Goal: Task Accomplishment & Management: Manage account settings

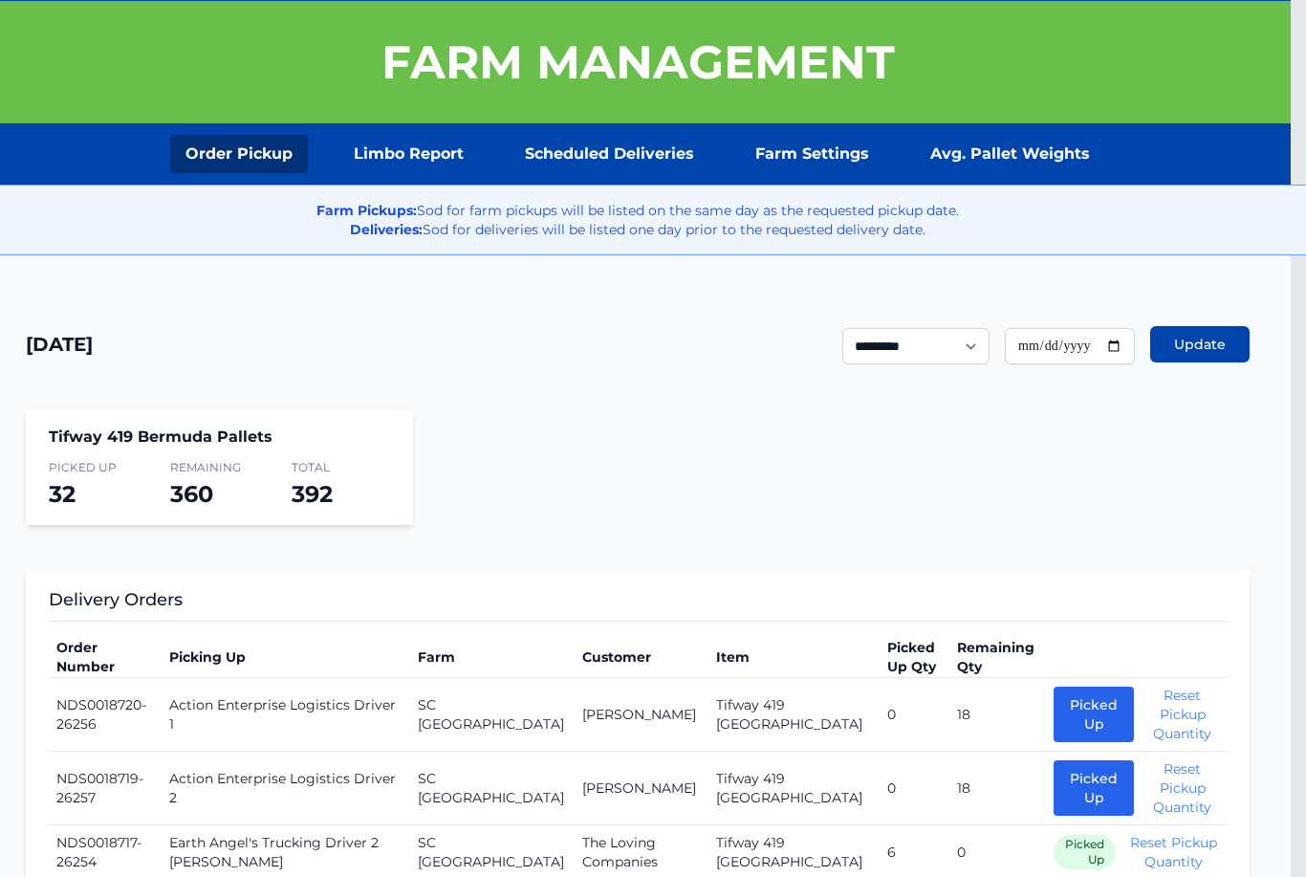
scroll to position [179, 15]
click at [612, 156] on link "Scheduled Deliveries" at bounding box center [610, 155] width 200 height 38
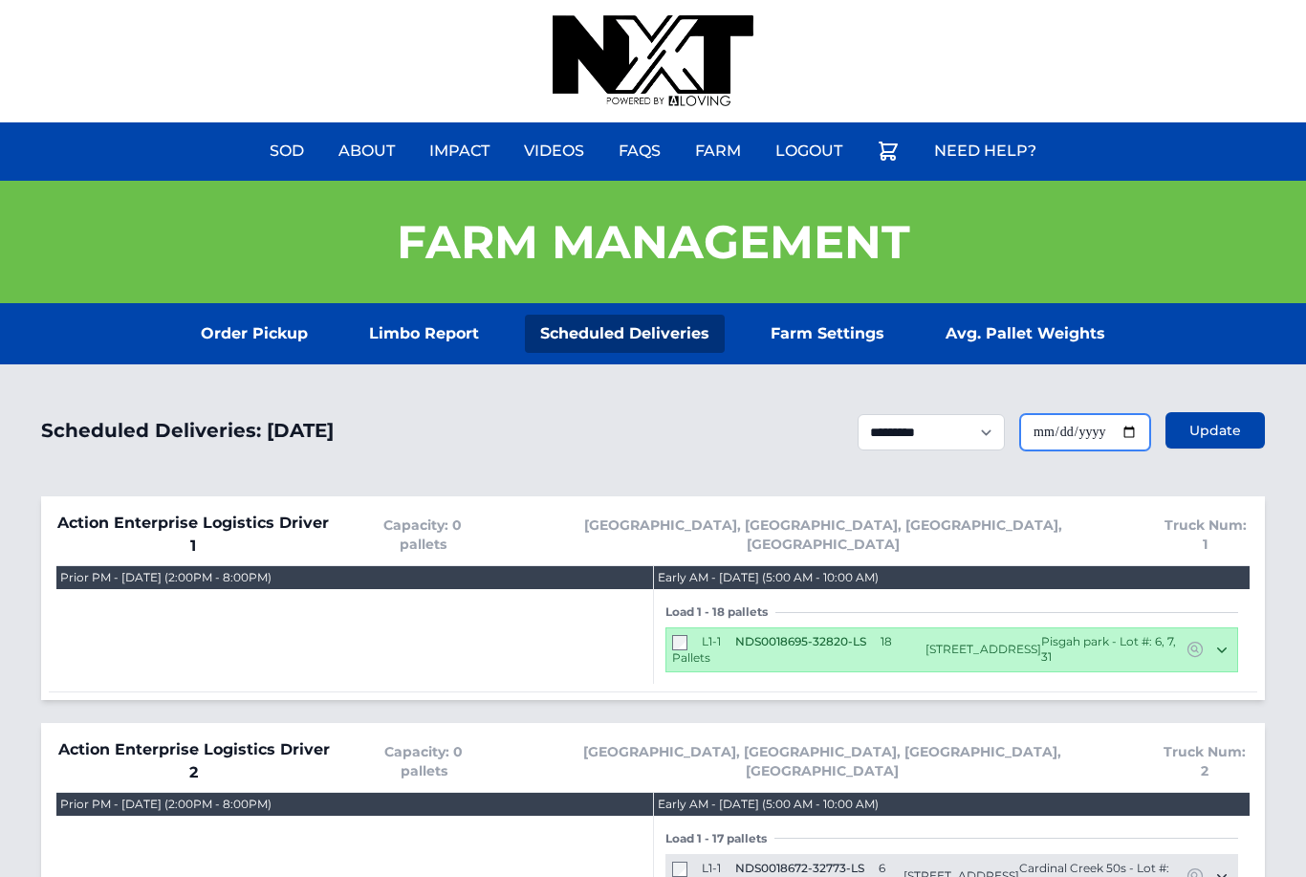
click at [1090, 424] on input "**********" at bounding box center [1085, 432] width 130 height 36
type input "**********"
click at [1229, 428] on span "Update" at bounding box center [1215, 430] width 52 height 19
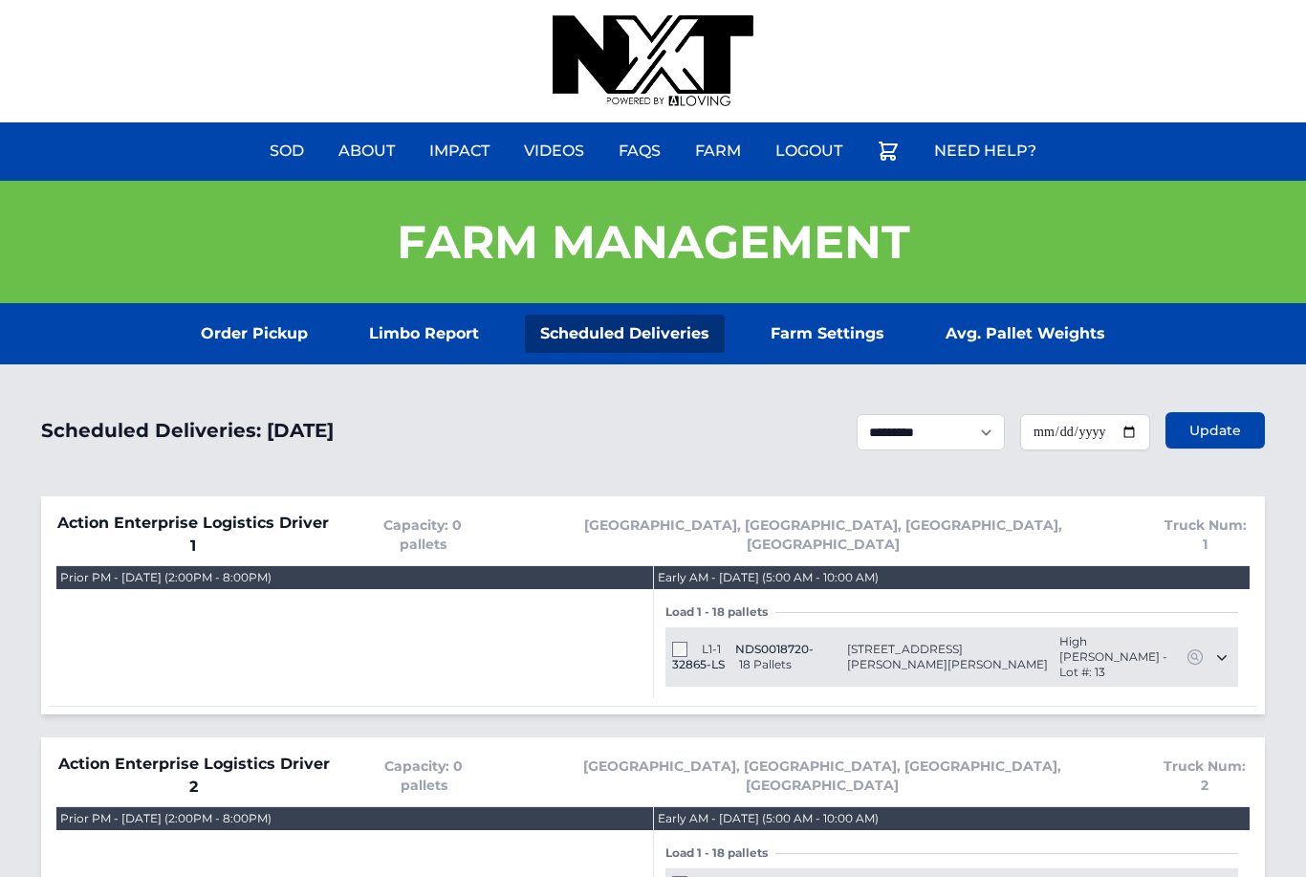
click at [233, 303] on section "Order Pickup Limbo Report Scheduled Deliveries Farm Settings Avg. Pallet Weights" at bounding box center [653, 333] width 1306 height 61
click at [250, 331] on link "Order Pickup" at bounding box center [254, 334] width 138 height 38
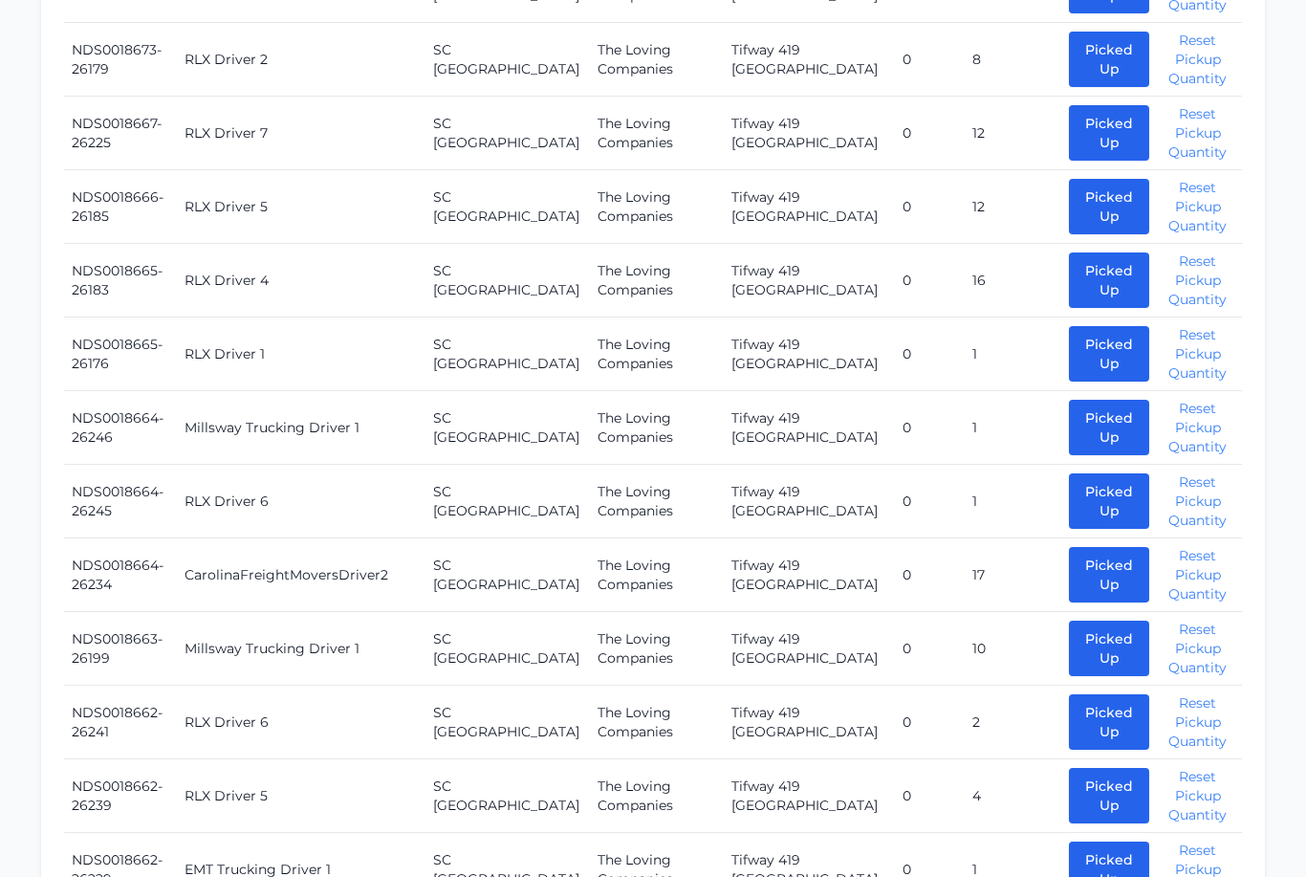
scroll to position [2176, 0]
click at [1082, 547] on button "Picked Up" at bounding box center [1109, 574] width 80 height 55
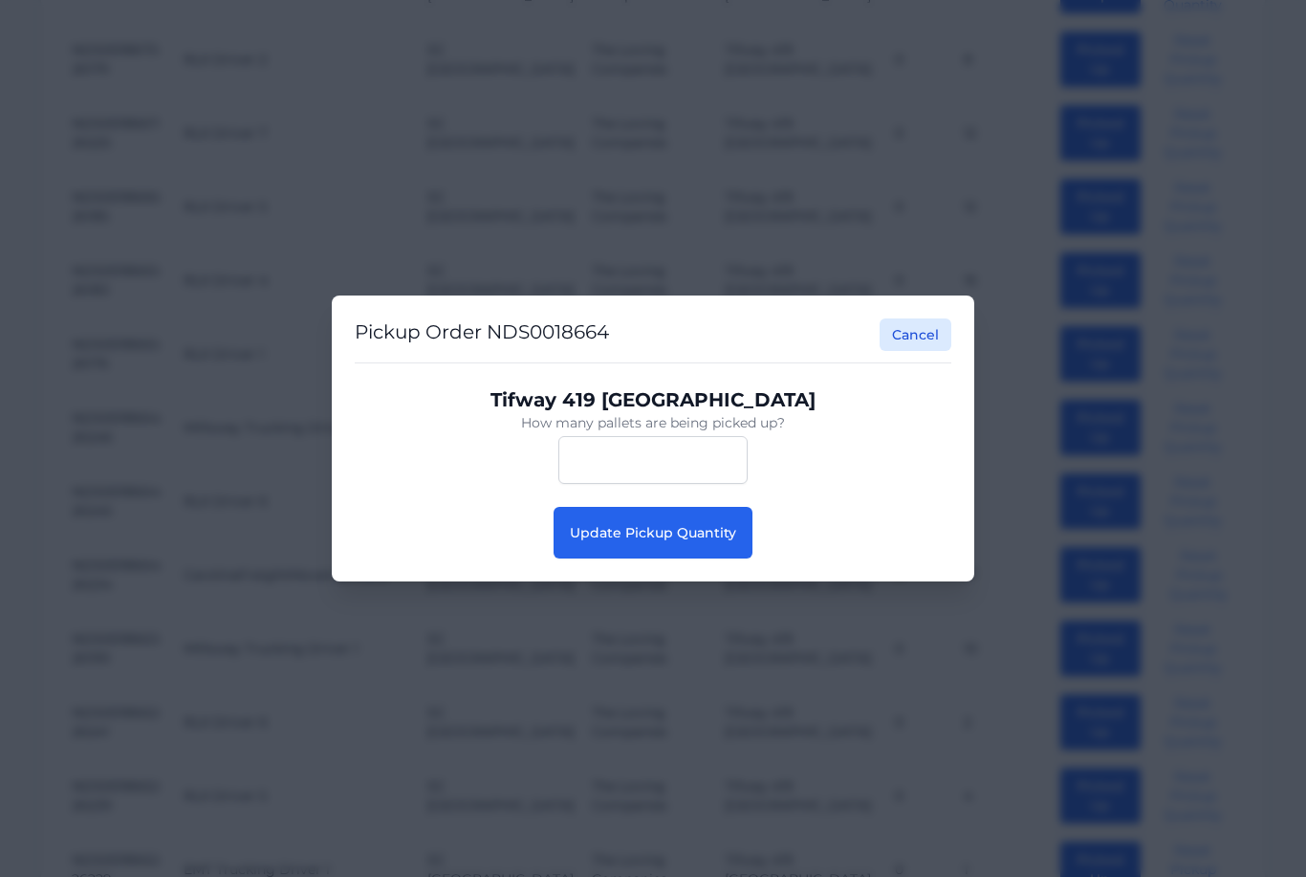
scroll to position [2176, 15]
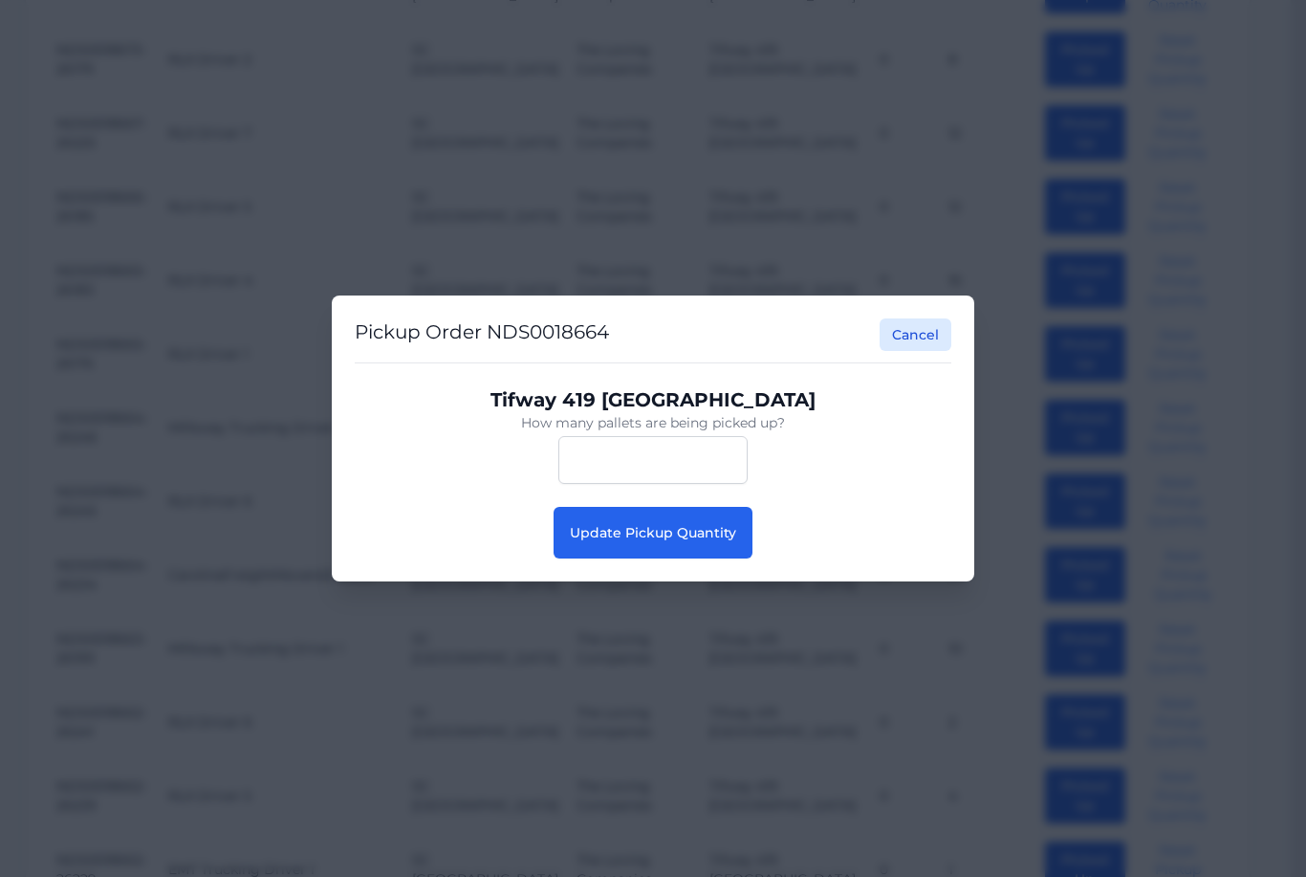
click at [652, 541] on span "Update Pickup Quantity" at bounding box center [653, 532] width 166 height 17
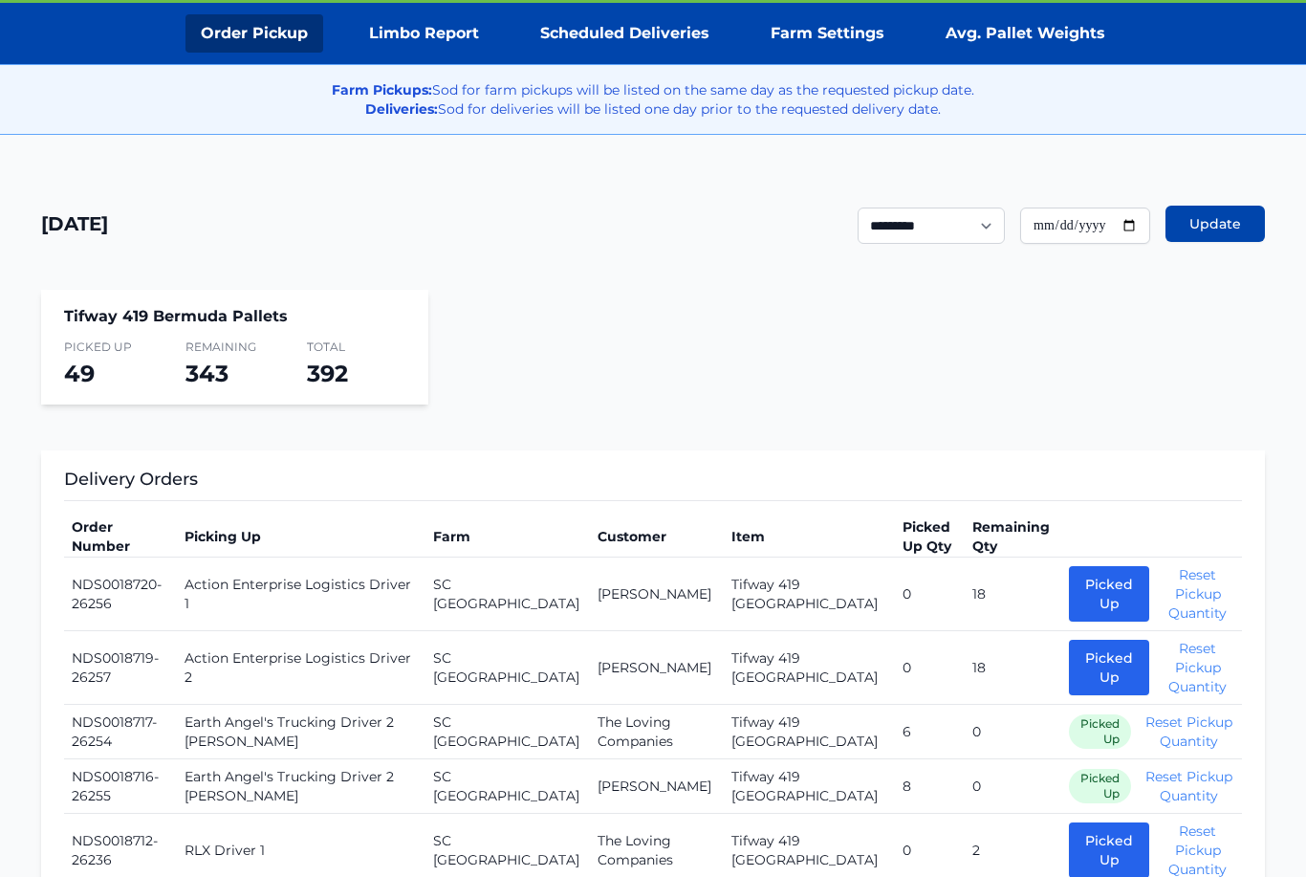
scroll to position [304, 0]
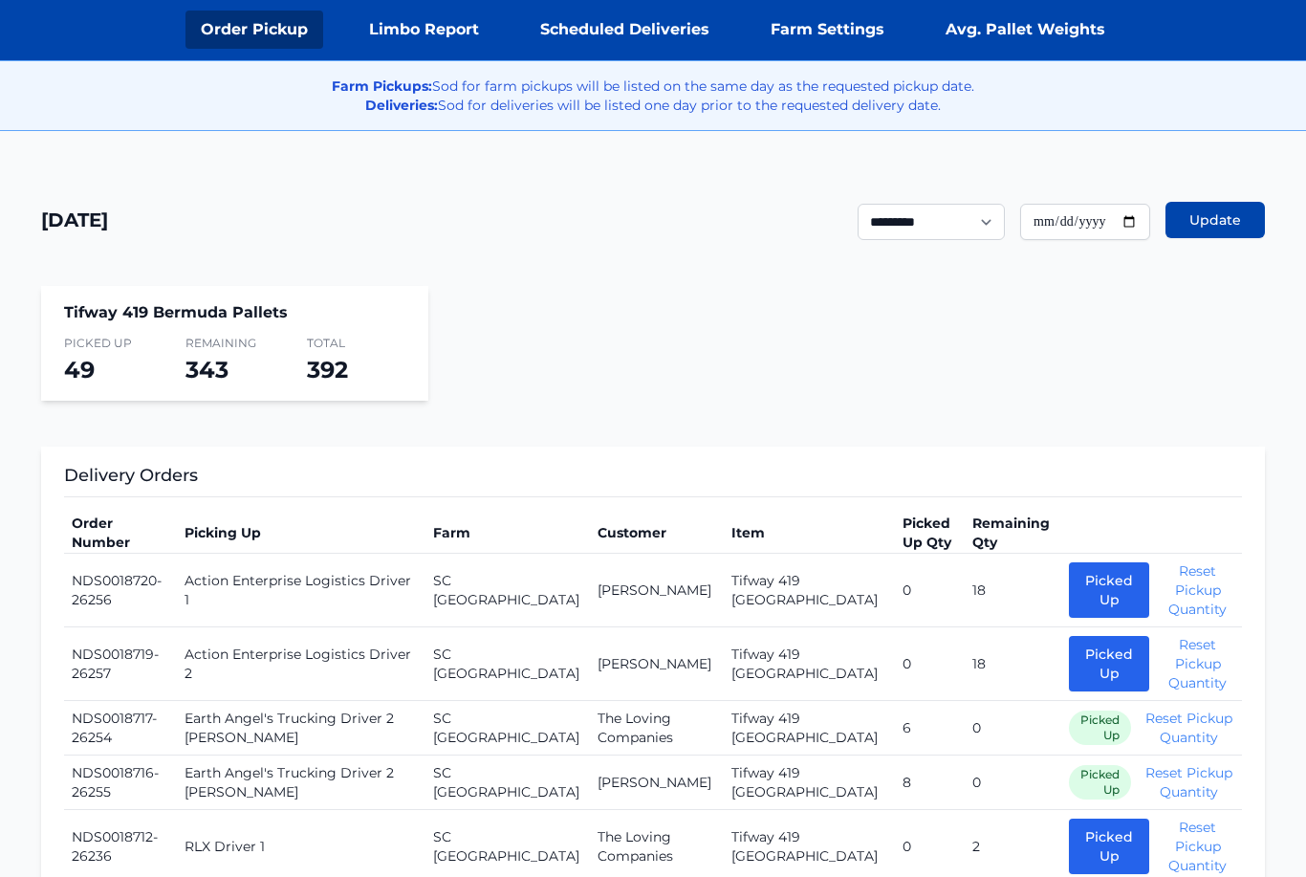
click at [649, 38] on link "Scheduled Deliveries" at bounding box center [625, 30] width 200 height 38
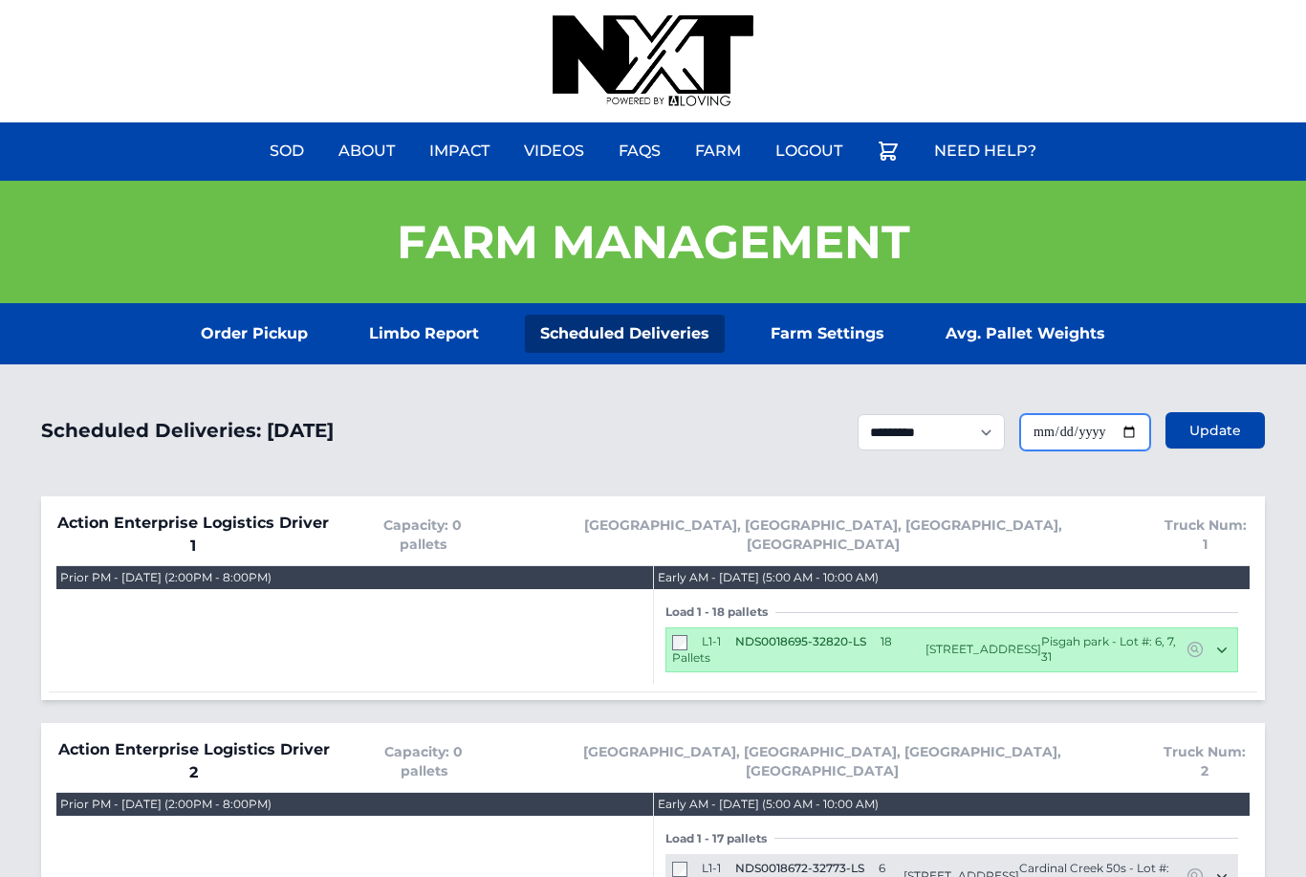
click at [1062, 427] on input "**********" at bounding box center [1085, 432] width 130 height 36
type input "**********"
click at [1218, 438] on span "Update" at bounding box center [1215, 430] width 52 height 19
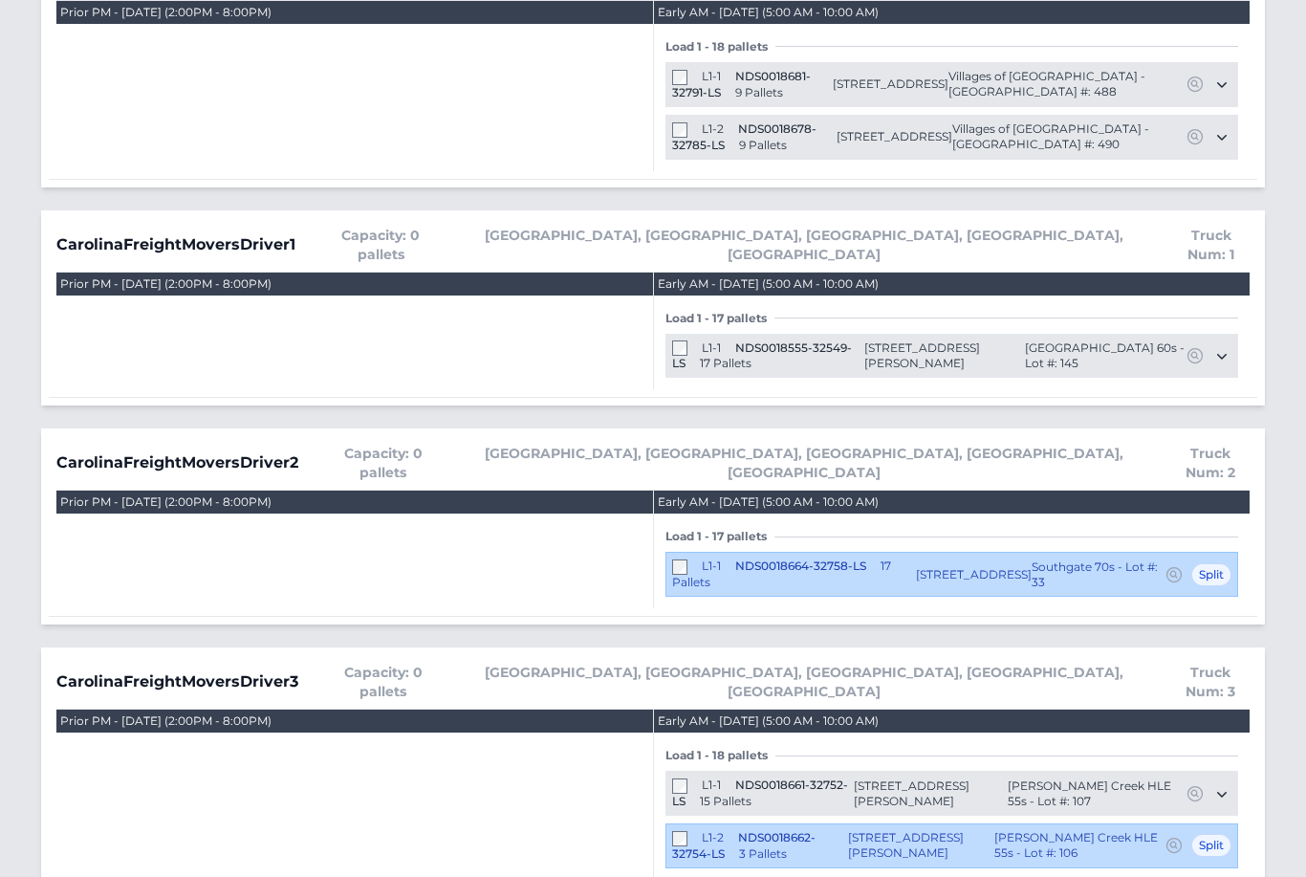
scroll to position [1011, 0]
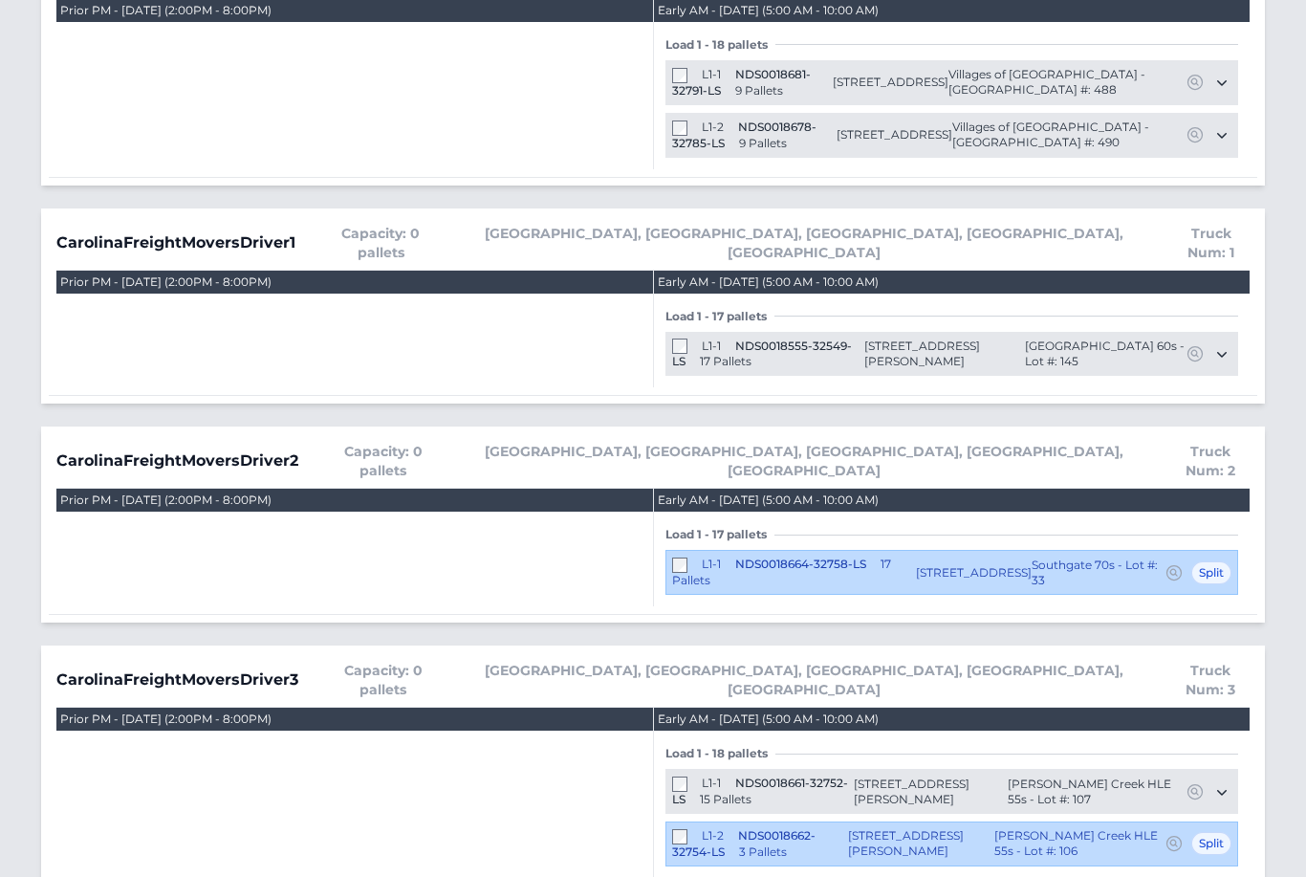
click at [674, 829] on span "NDS0018662-32754-LS" at bounding box center [743, 844] width 143 height 31
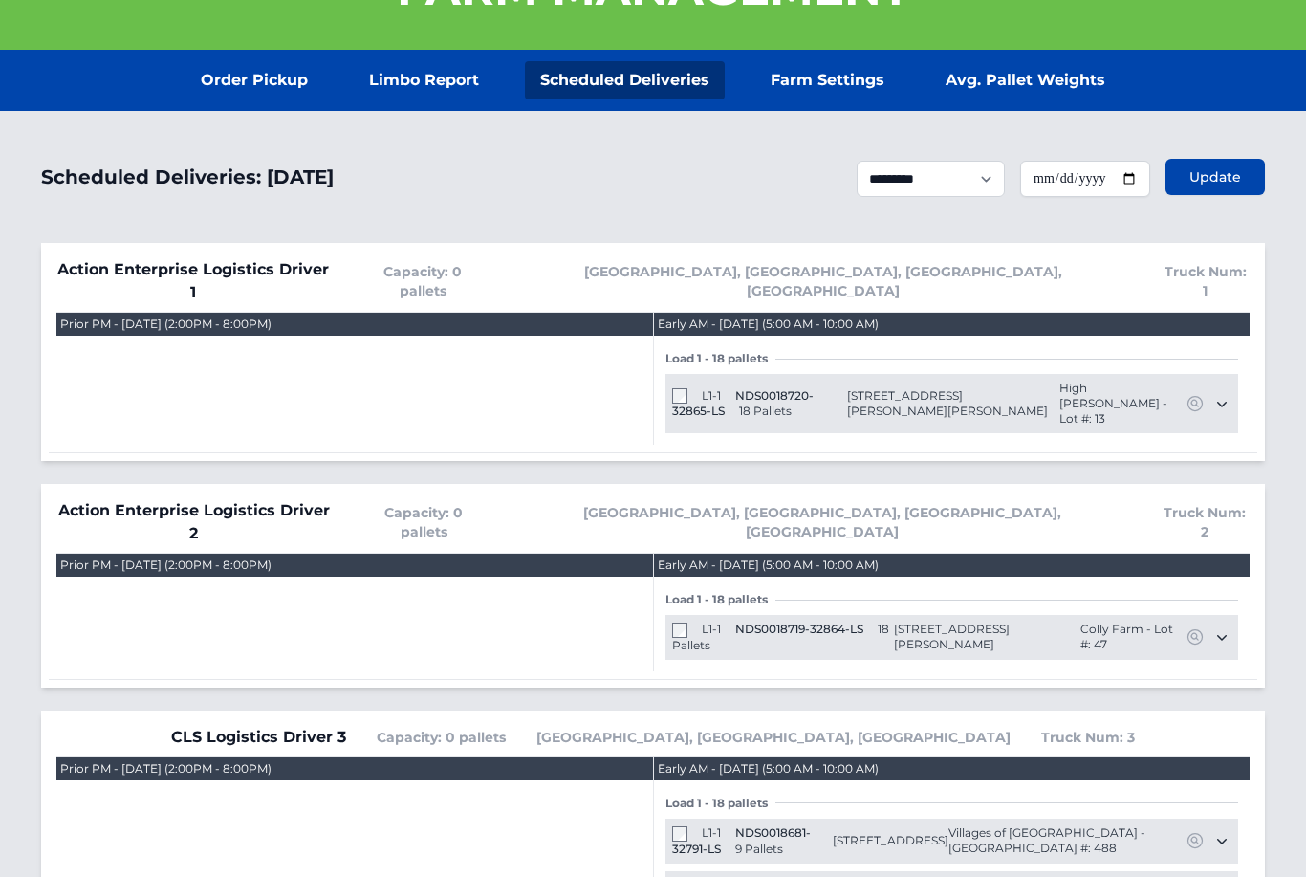
scroll to position [0, 0]
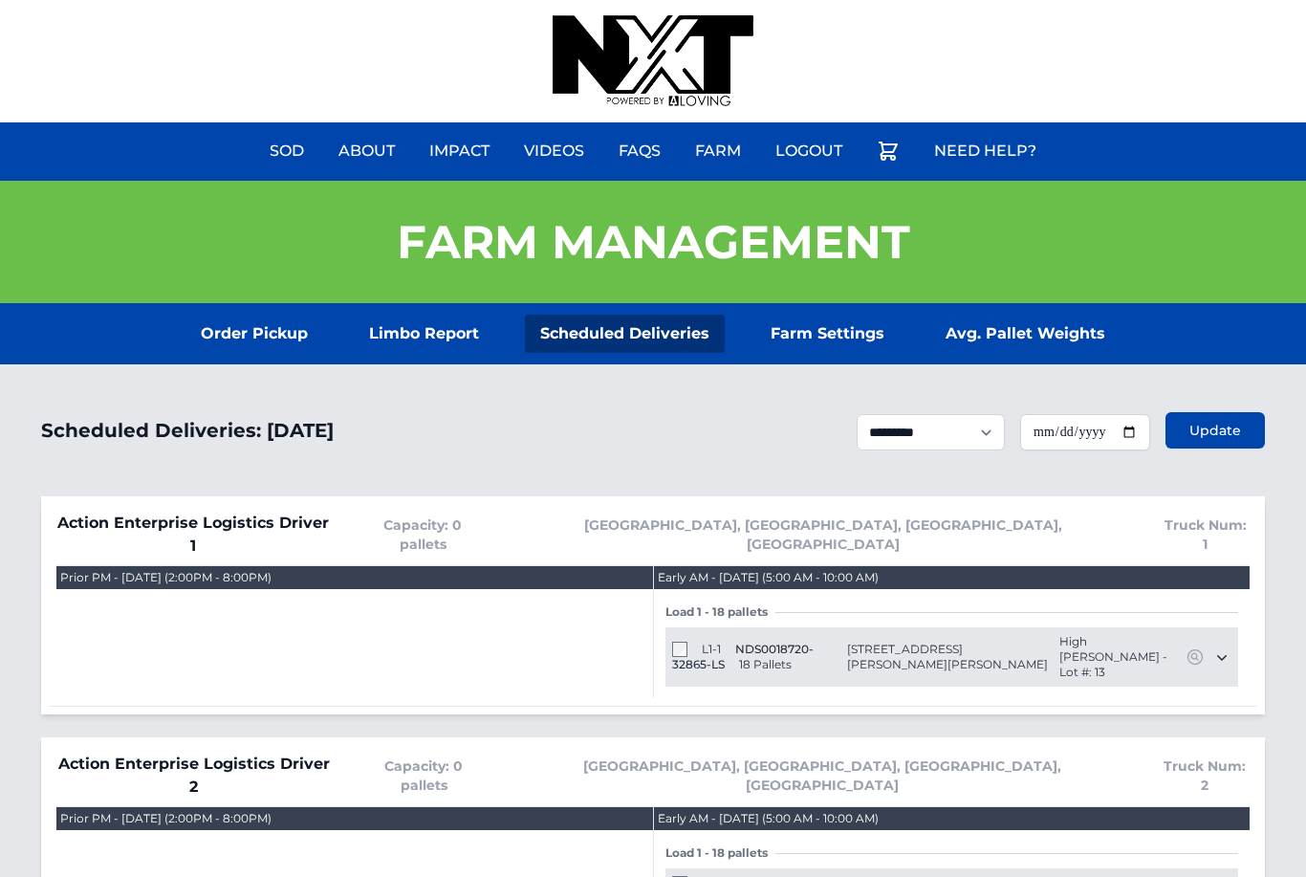
click at [265, 329] on link "Order Pickup" at bounding box center [254, 334] width 138 height 38
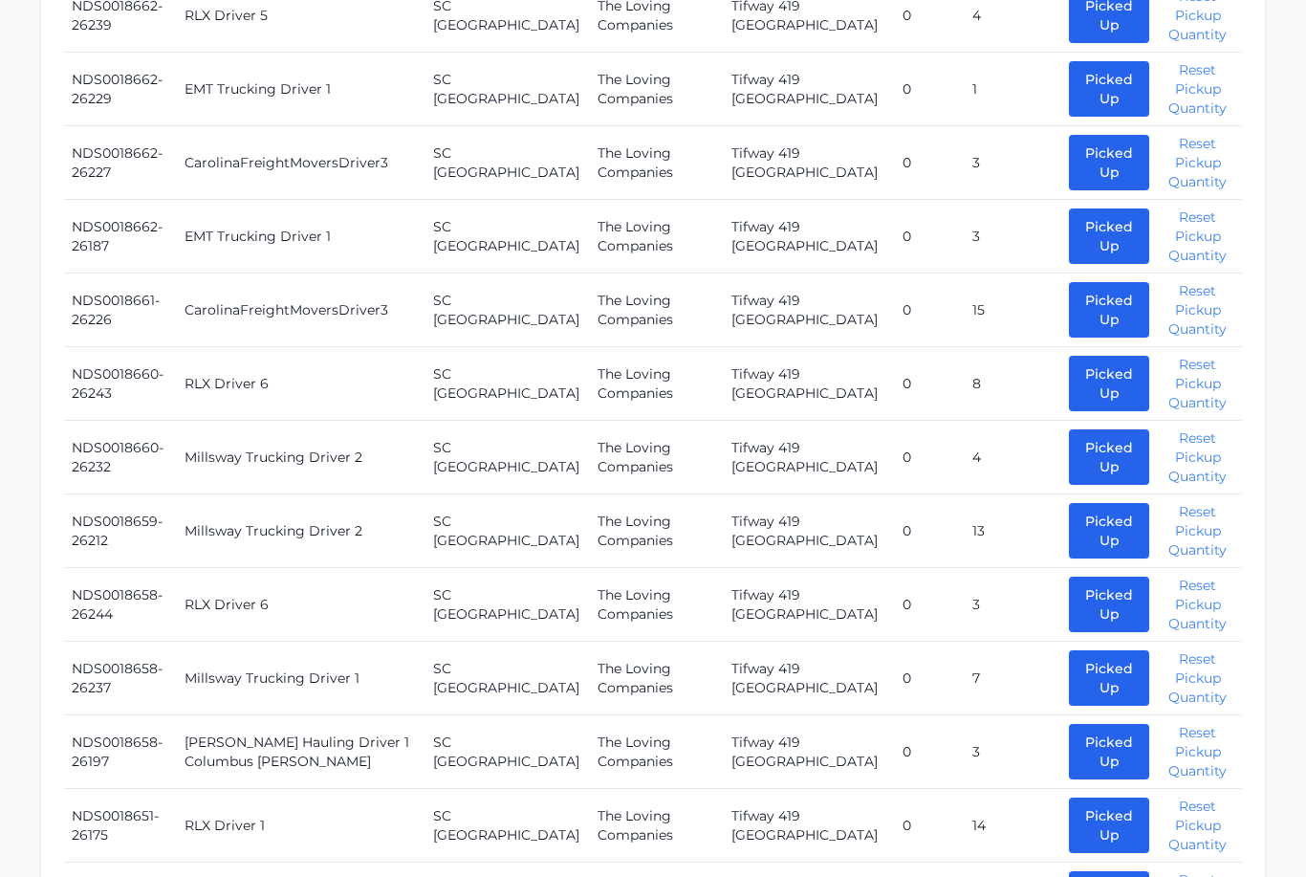
scroll to position [2937, 0]
click at [1069, 282] on button "Picked Up" at bounding box center [1109, 309] width 80 height 55
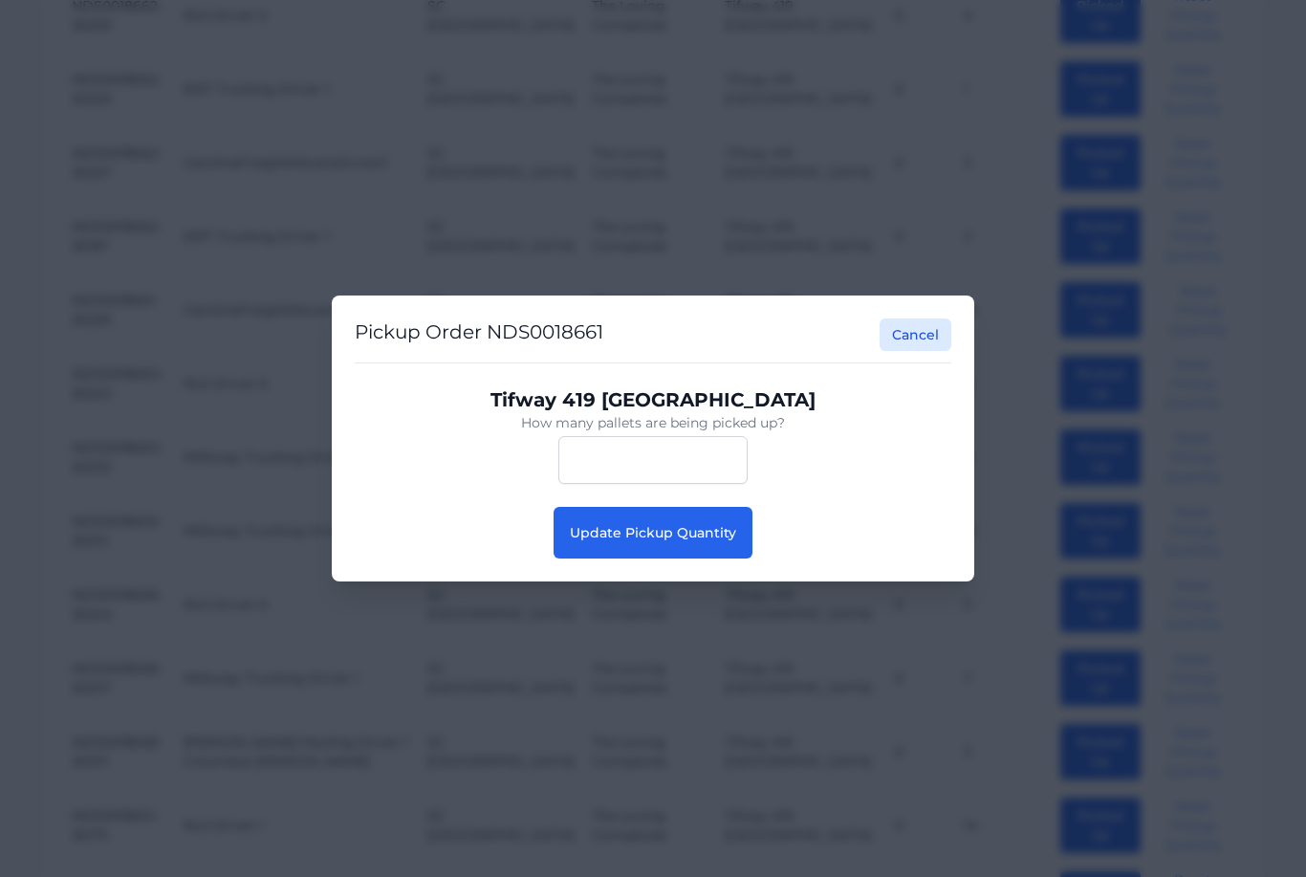
click at [697, 558] on button "Update Pickup Quantity" at bounding box center [653, 533] width 199 height 52
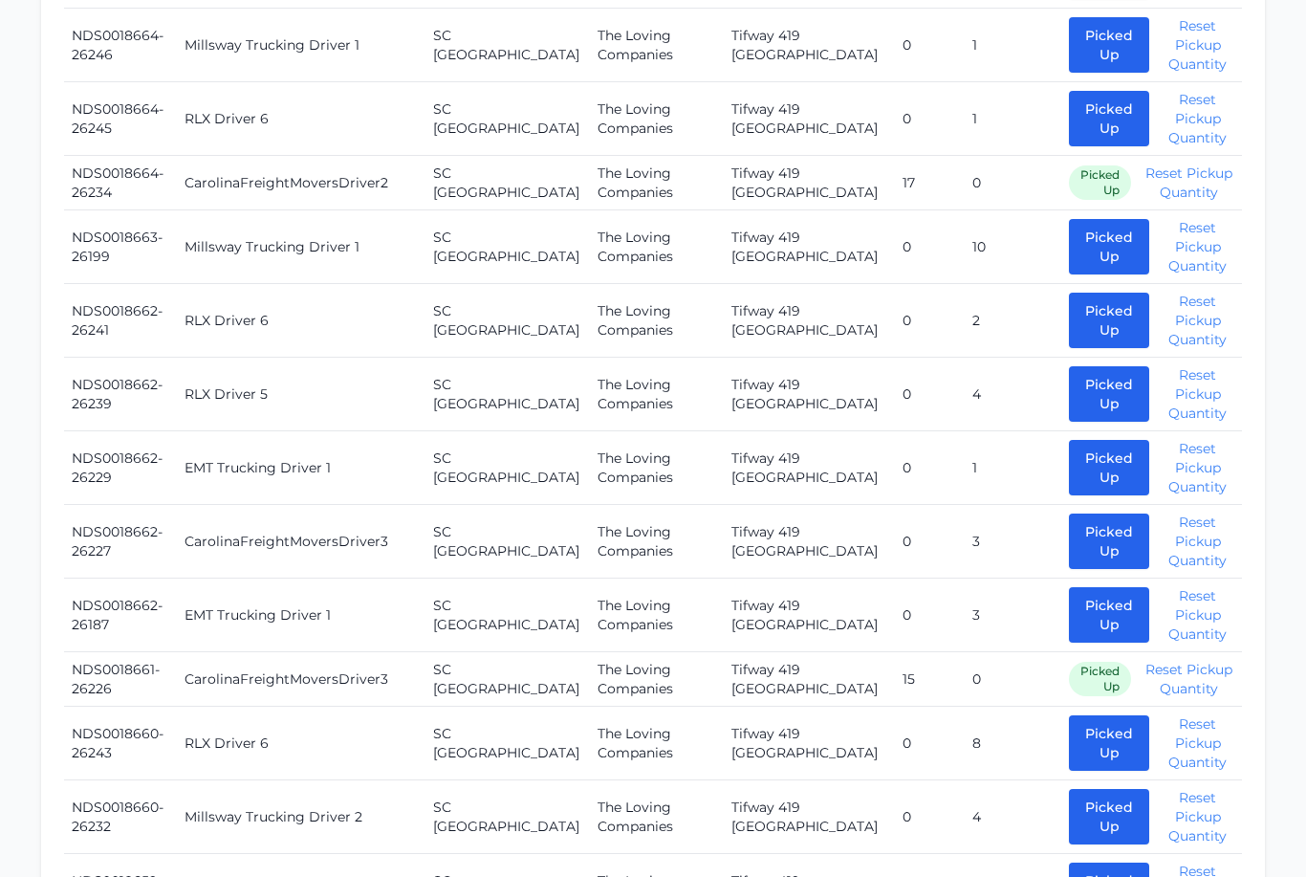
scroll to position [2466, 0]
click at [1069, 513] on button "Picked Up" at bounding box center [1109, 540] width 80 height 55
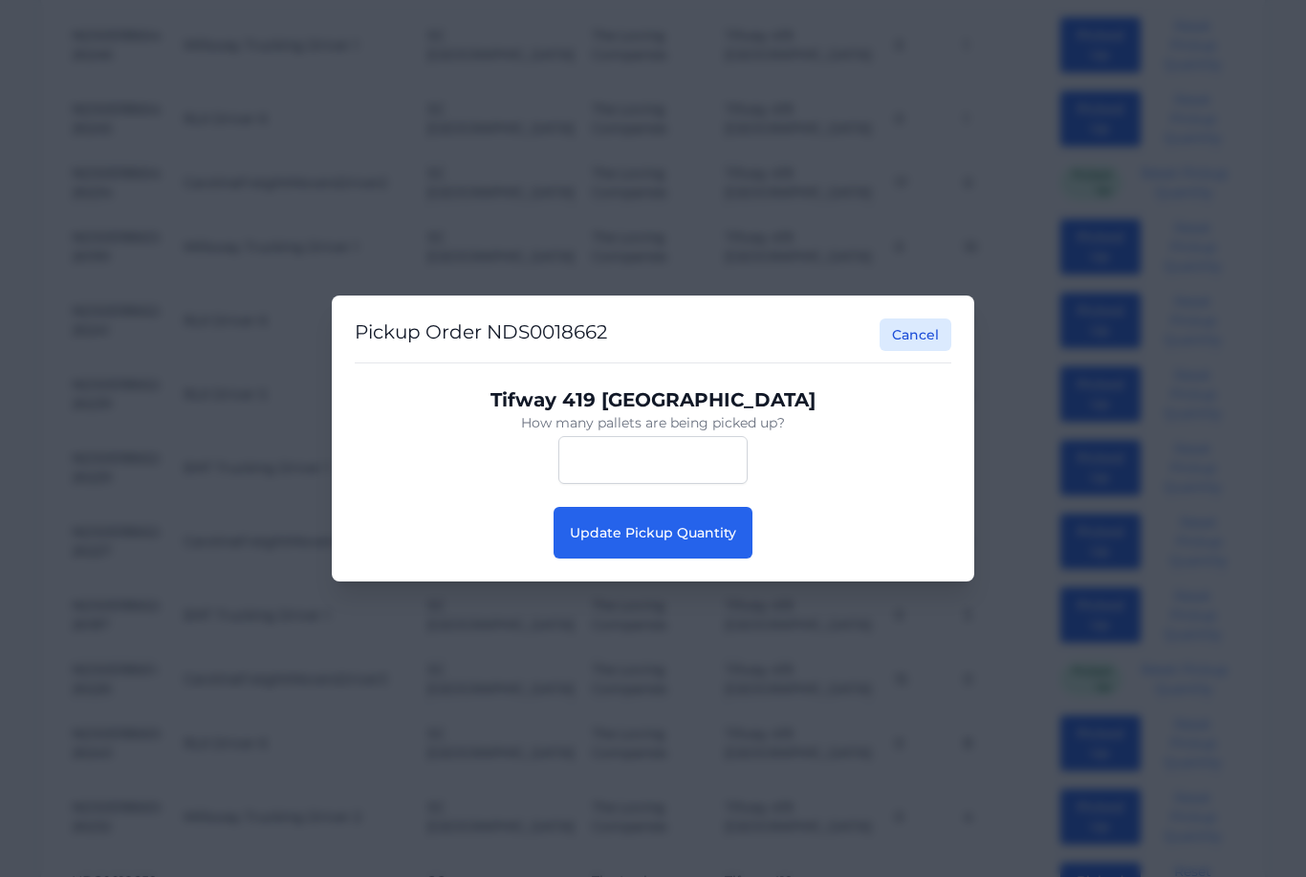
click at [638, 558] on button "Update Pickup Quantity" at bounding box center [653, 533] width 199 height 52
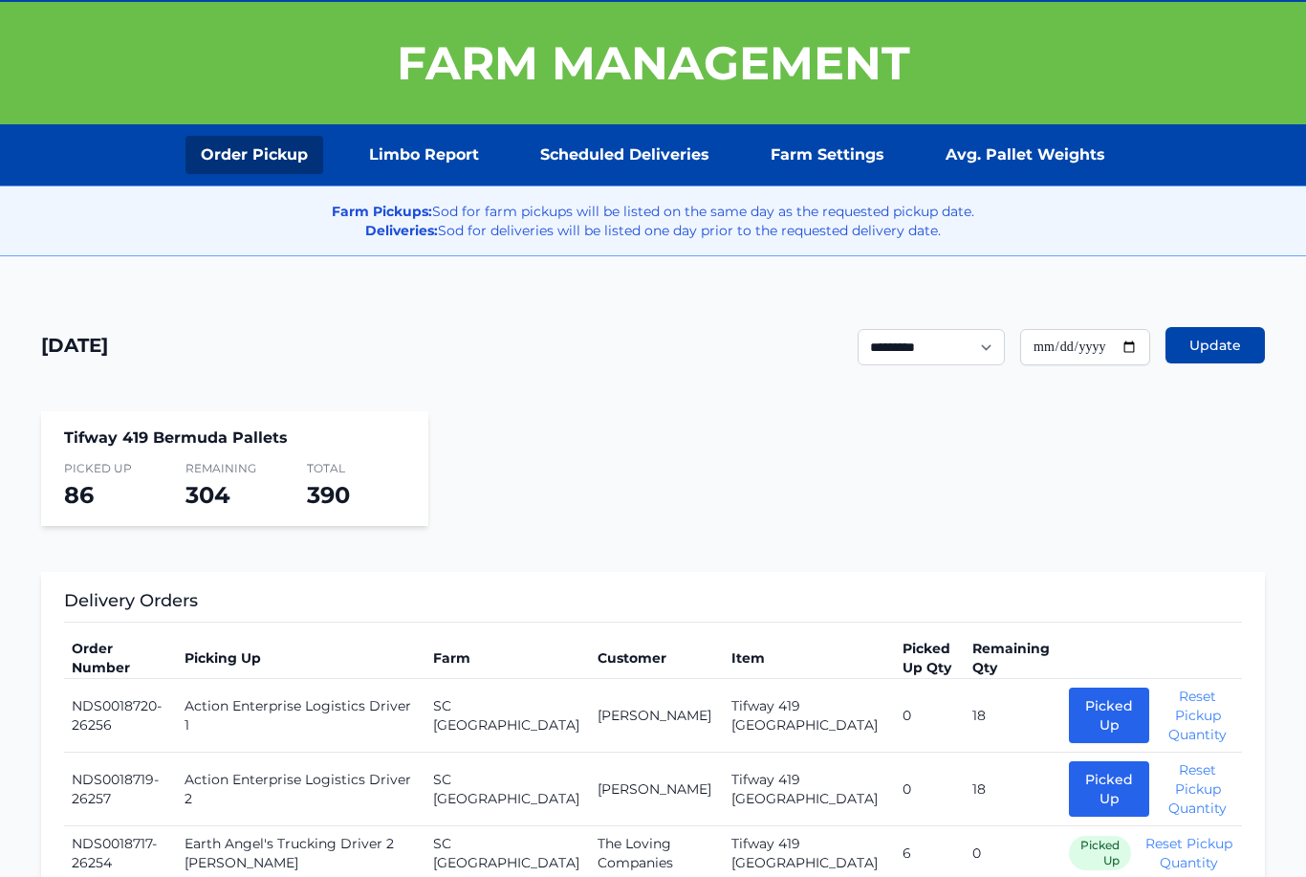
scroll to position [181, 0]
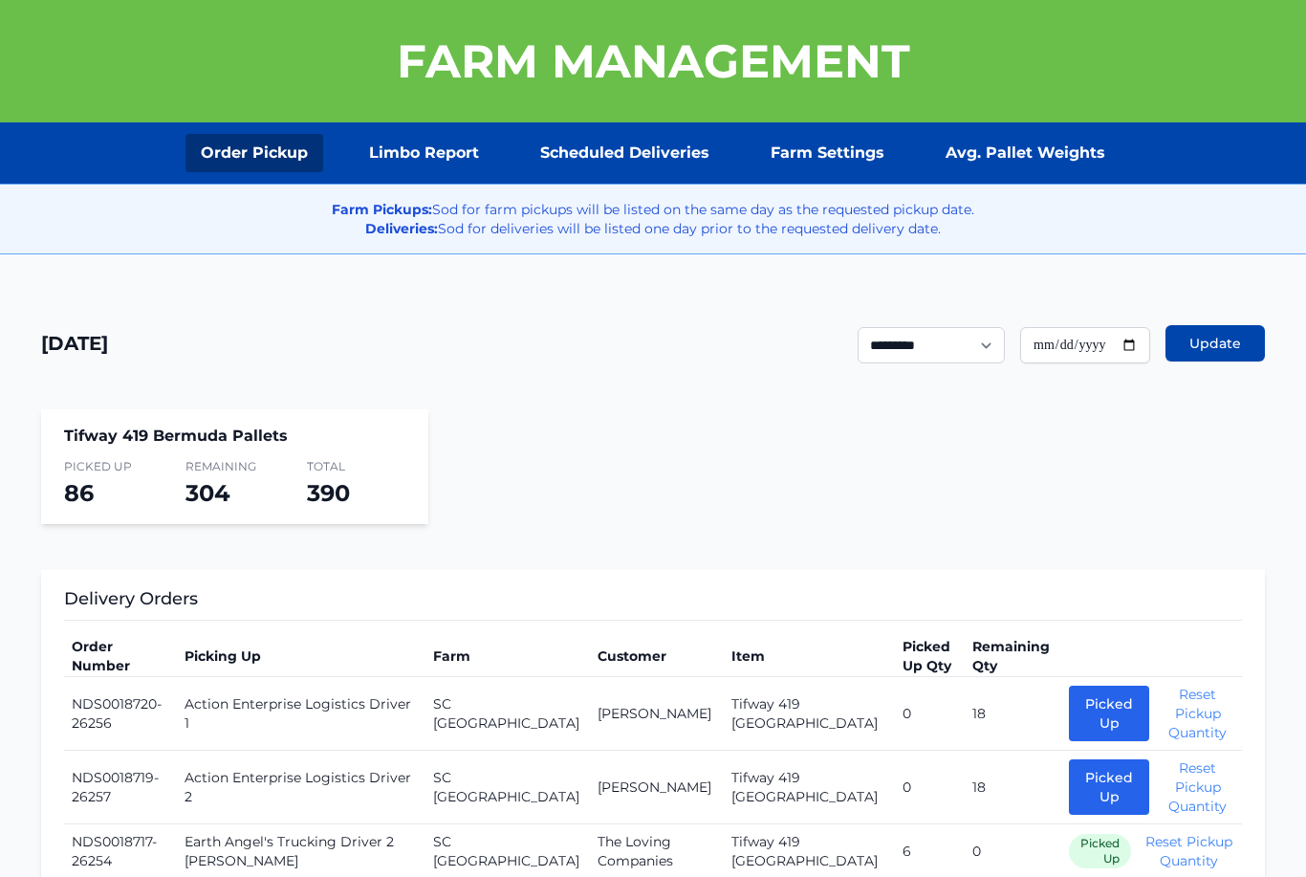
click at [649, 164] on link "Scheduled Deliveries" at bounding box center [625, 153] width 200 height 38
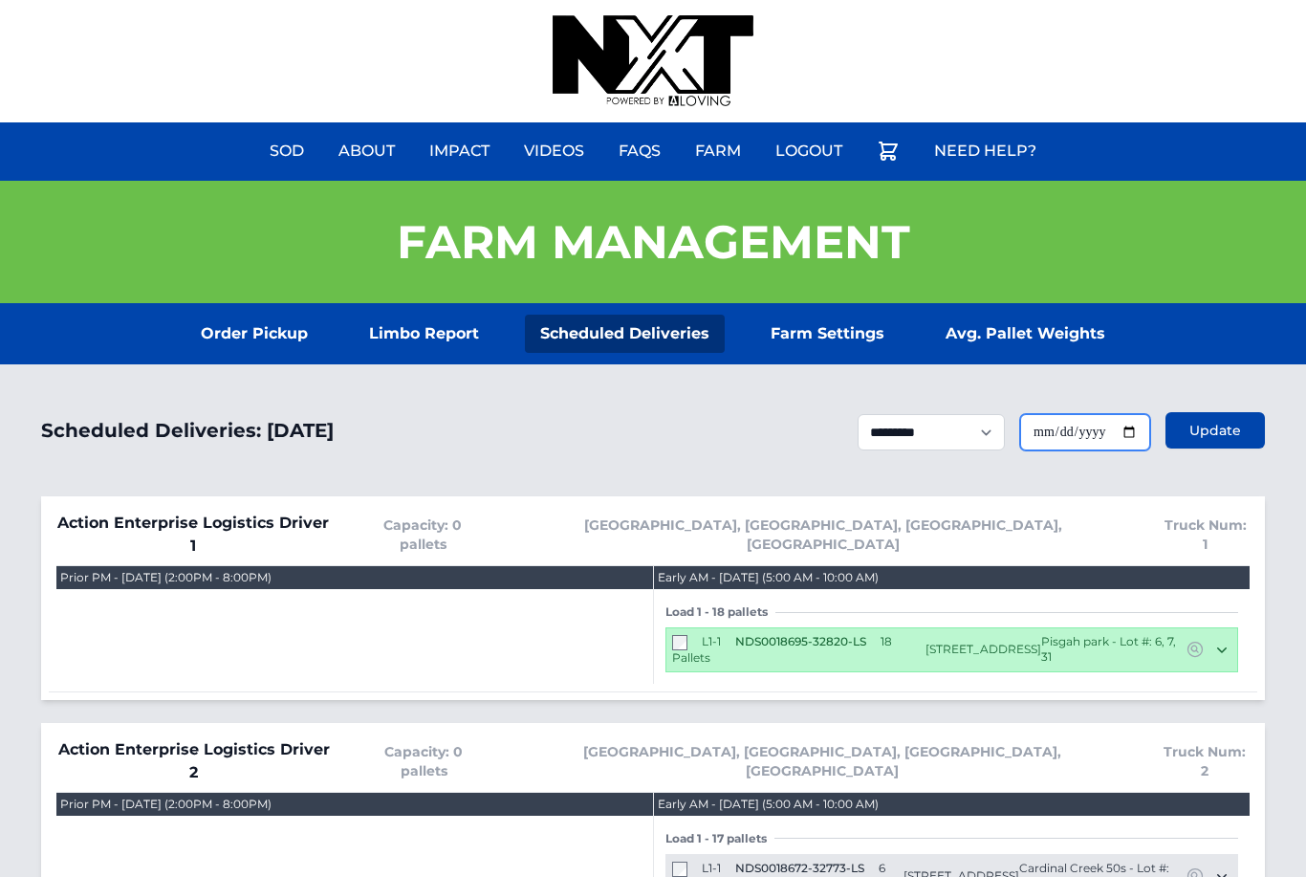
click at [1101, 432] on input "**********" at bounding box center [1085, 432] width 130 height 36
type input "**********"
click at [1225, 426] on span "Update" at bounding box center [1215, 430] width 52 height 19
